Goal: Task Accomplishment & Management: Use online tool/utility

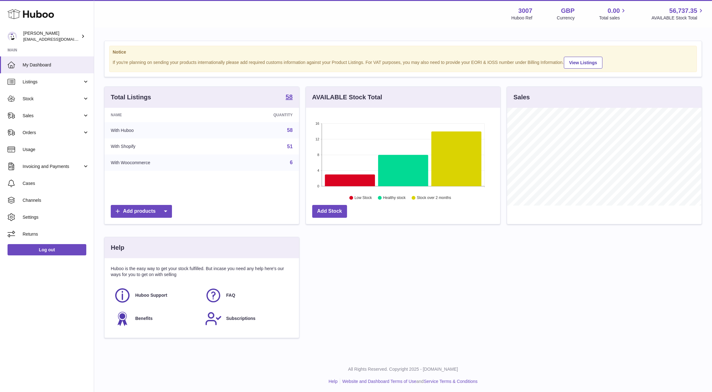
scroll to position [98, 197]
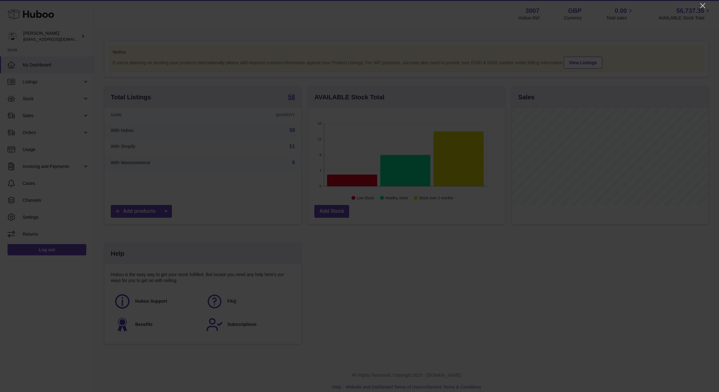
click at [703, 1] on div at bounding box center [359, 196] width 719 height 392
click at [705, 2] on icon "Close" at bounding box center [703, 6] width 8 height 8
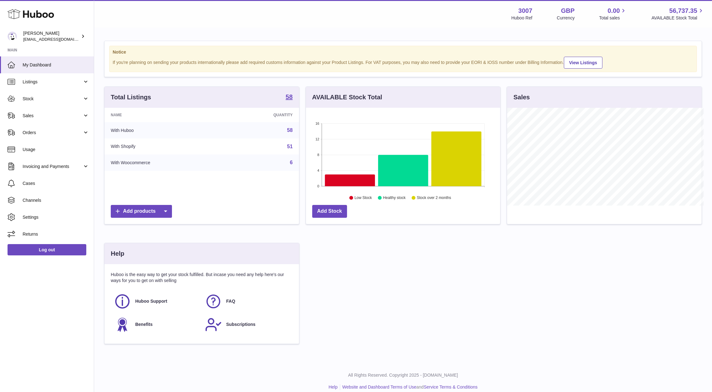
scroll to position [313500, 313404]
click at [39, 115] on span "Sales" at bounding box center [53, 116] width 60 height 6
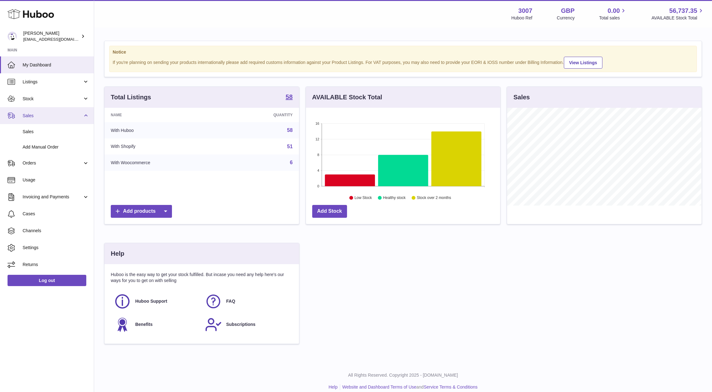
click at [39, 115] on span "Sales" at bounding box center [53, 116] width 60 height 6
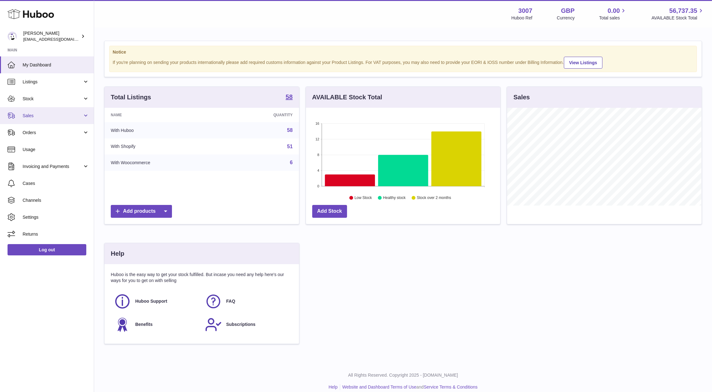
click at [33, 113] on span "Sales" at bounding box center [53, 116] width 60 height 6
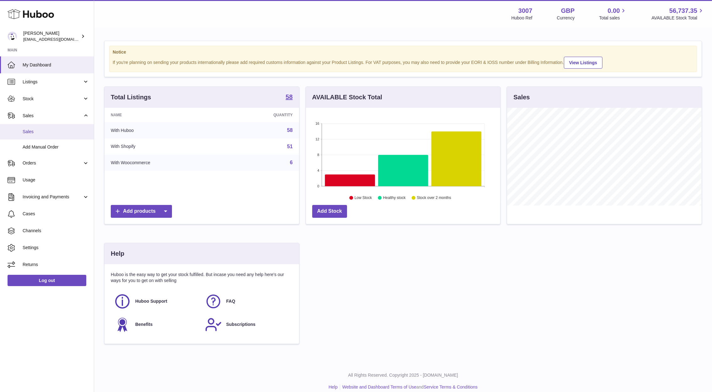
click at [37, 134] on span "Sales" at bounding box center [56, 132] width 66 height 6
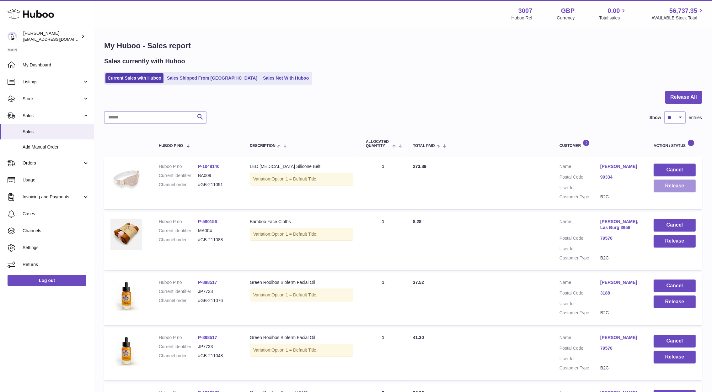
click at [681, 187] on button "Release" at bounding box center [674, 186] width 42 height 13
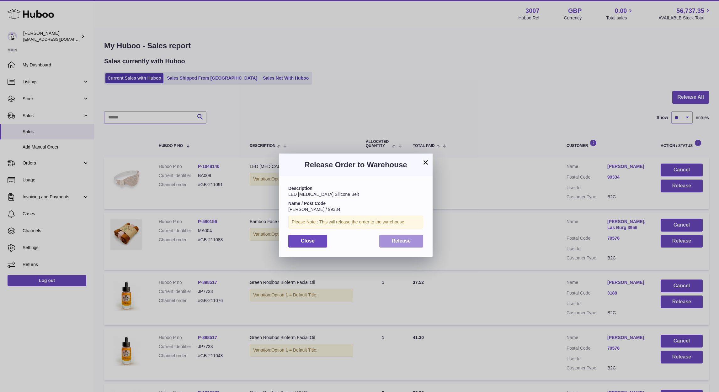
click at [410, 241] on span "Release" at bounding box center [401, 240] width 19 height 5
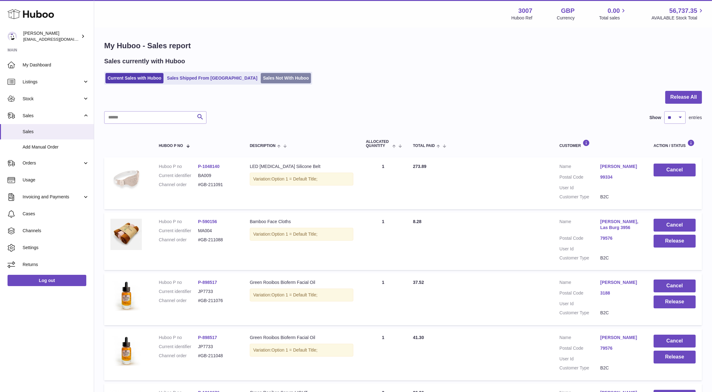
click at [261, 75] on link "Sales Not With Huboo" at bounding box center [286, 78] width 50 height 10
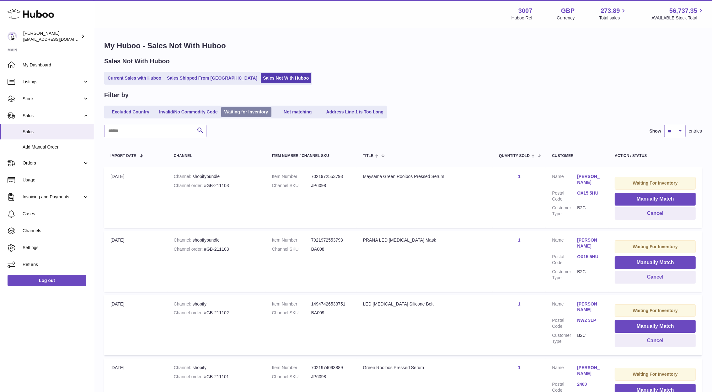
click at [261, 116] on link "Waiting for Inventory" at bounding box center [246, 112] width 50 height 10
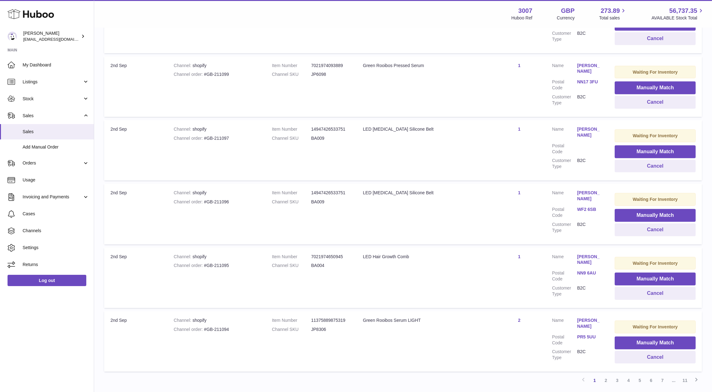
scroll to position [400, 0]
